Goal: Check status: Check status

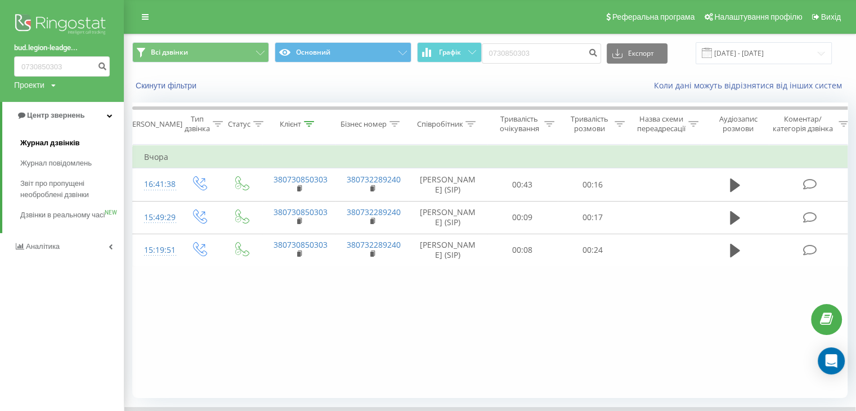
click at [62, 143] on span "Журнал дзвінків" at bounding box center [50, 142] width 60 height 11
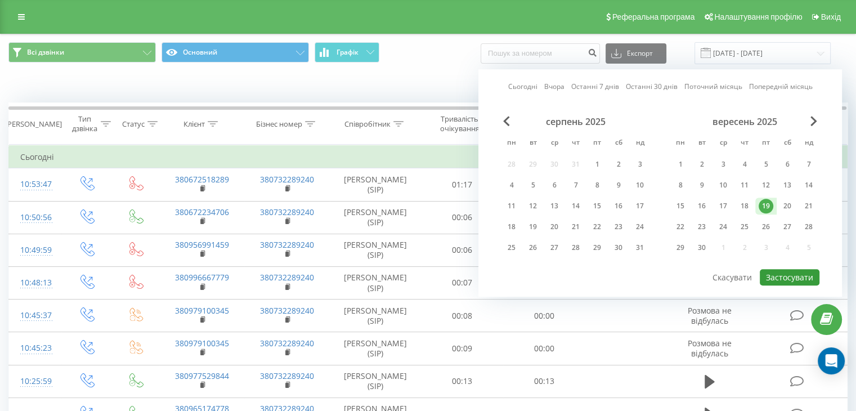
click at [772, 275] on button "Застосувати" at bounding box center [790, 277] width 60 height 16
type input "[DATE] - [DATE]"
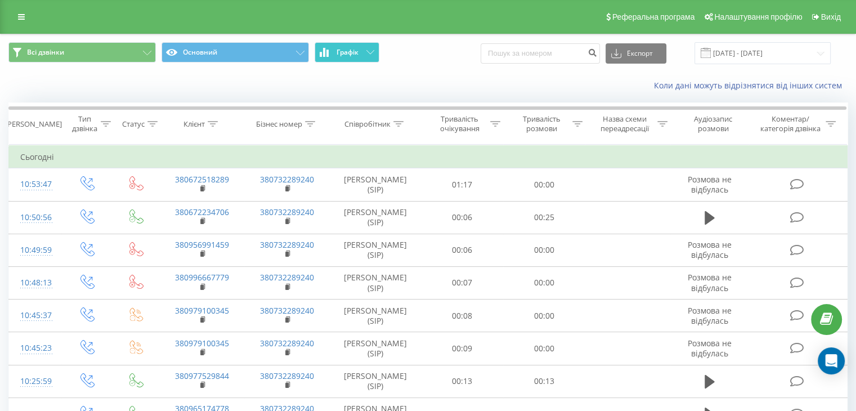
click at [349, 55] on span "Графік" at bounding box center [347, 52] width 22 height 8
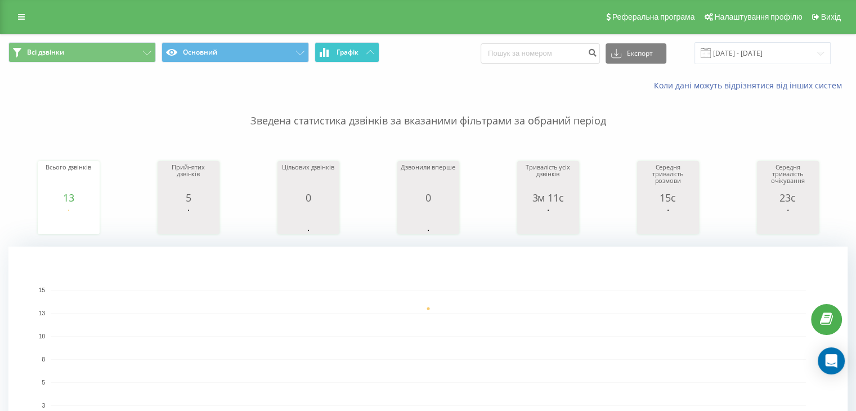
click at [349, 55] on span "Графік" at bounding box center [347, 52] width 22 height 8
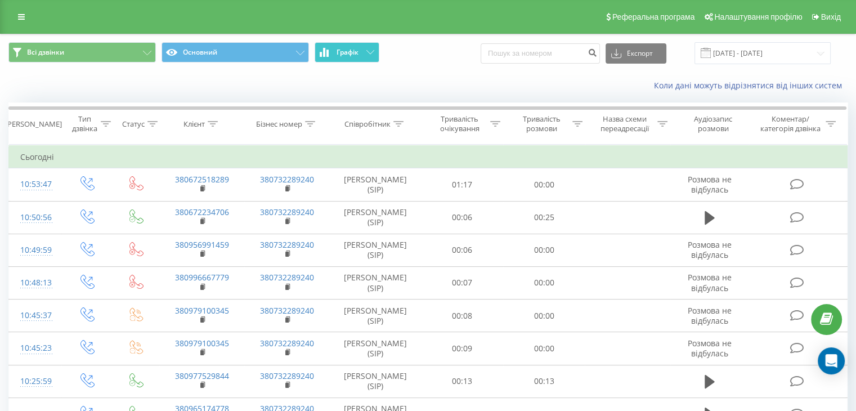
click at [362, 55] on button "Графік" at bounding box center [347, 52] width 65 height 20
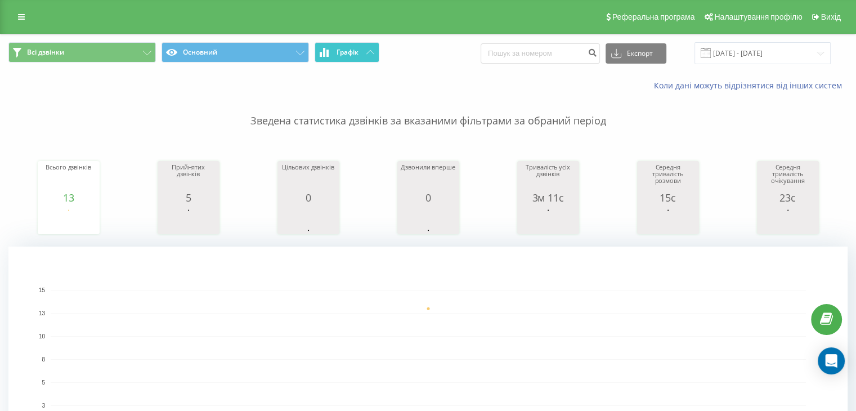
click at [362, 55] on button "Графік" at bounding box center [347, 52] width 65 height 20
